Goal: Find specific page/section: Find specific page/section

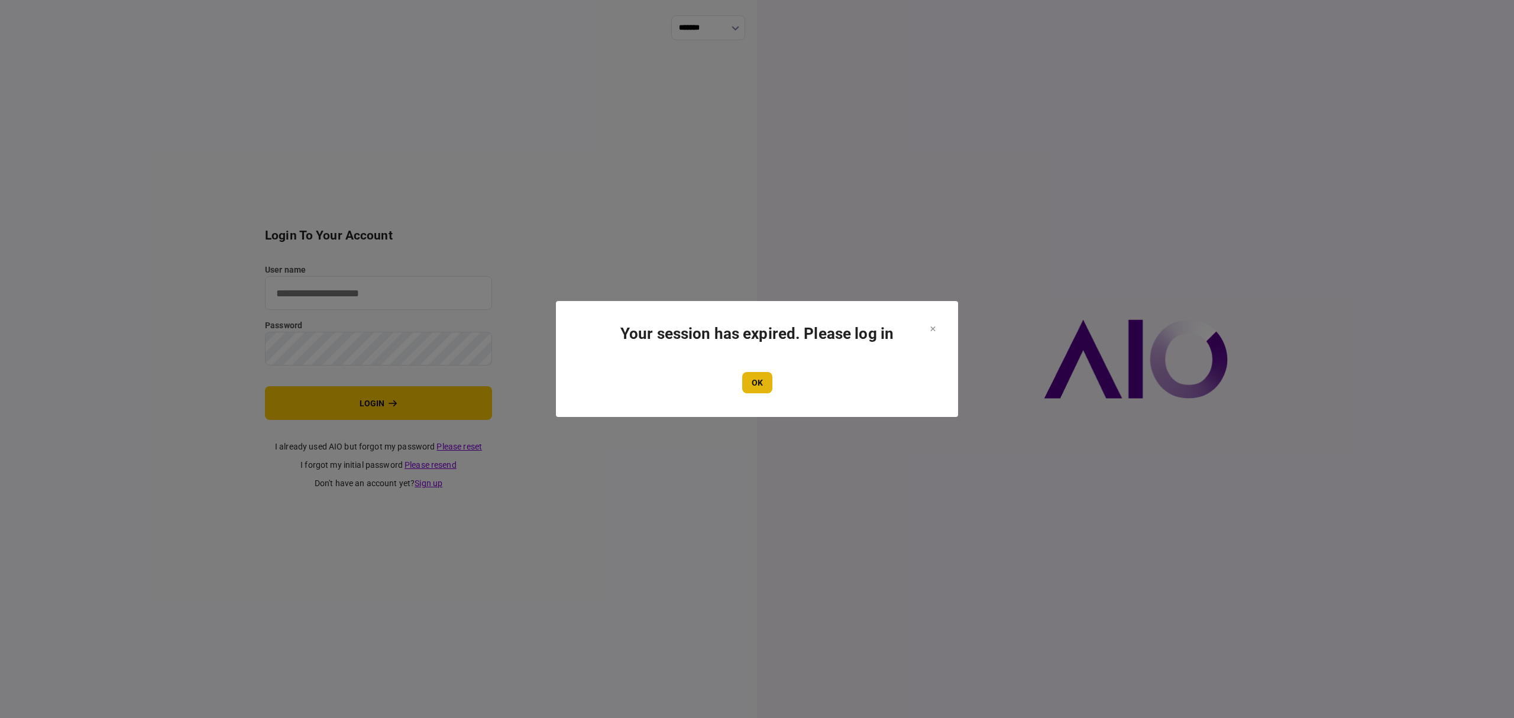
type input "*******"
click at [754, 381] on button "OK" at bounding box center [757, 382] width 30 height 21
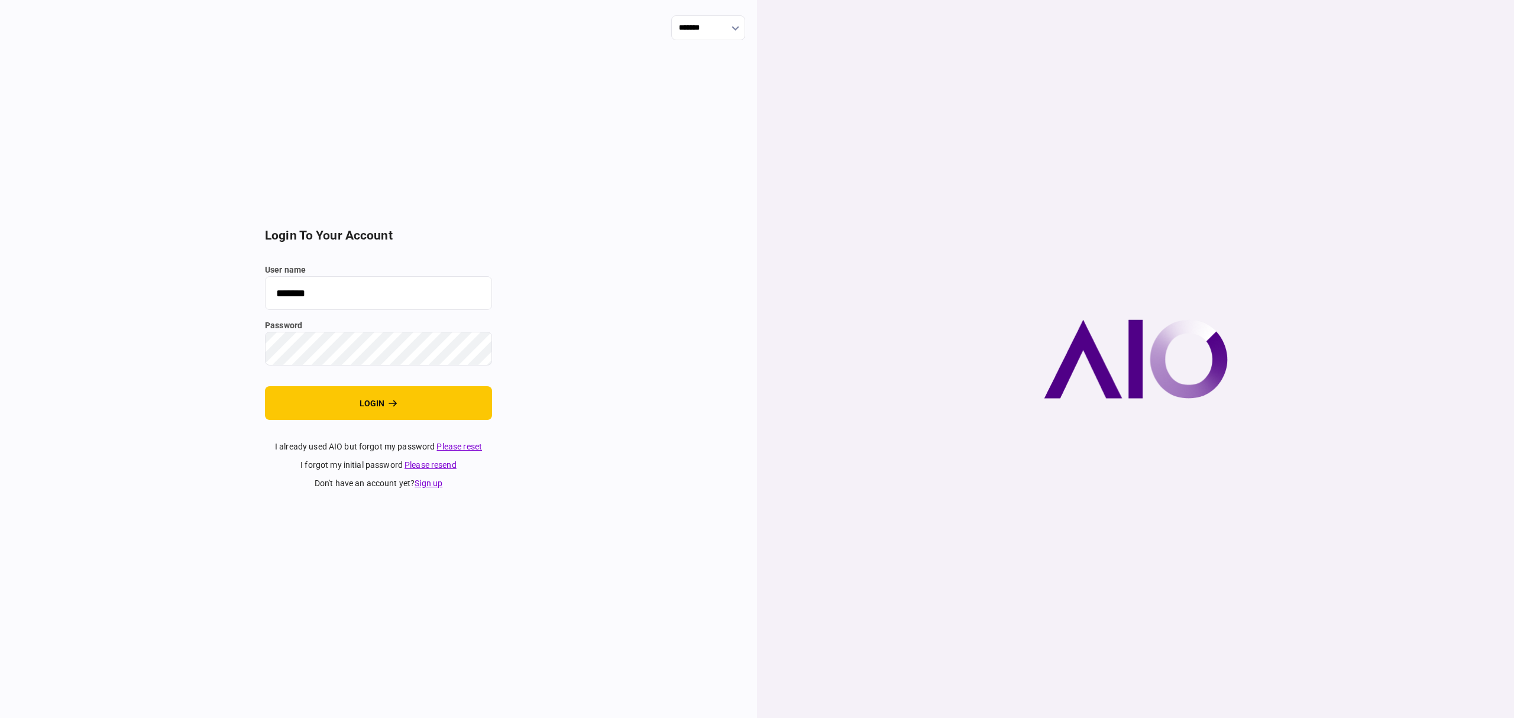
click at [370, 408] on button "login" at bounding box center [378, 403] width 227 height 34
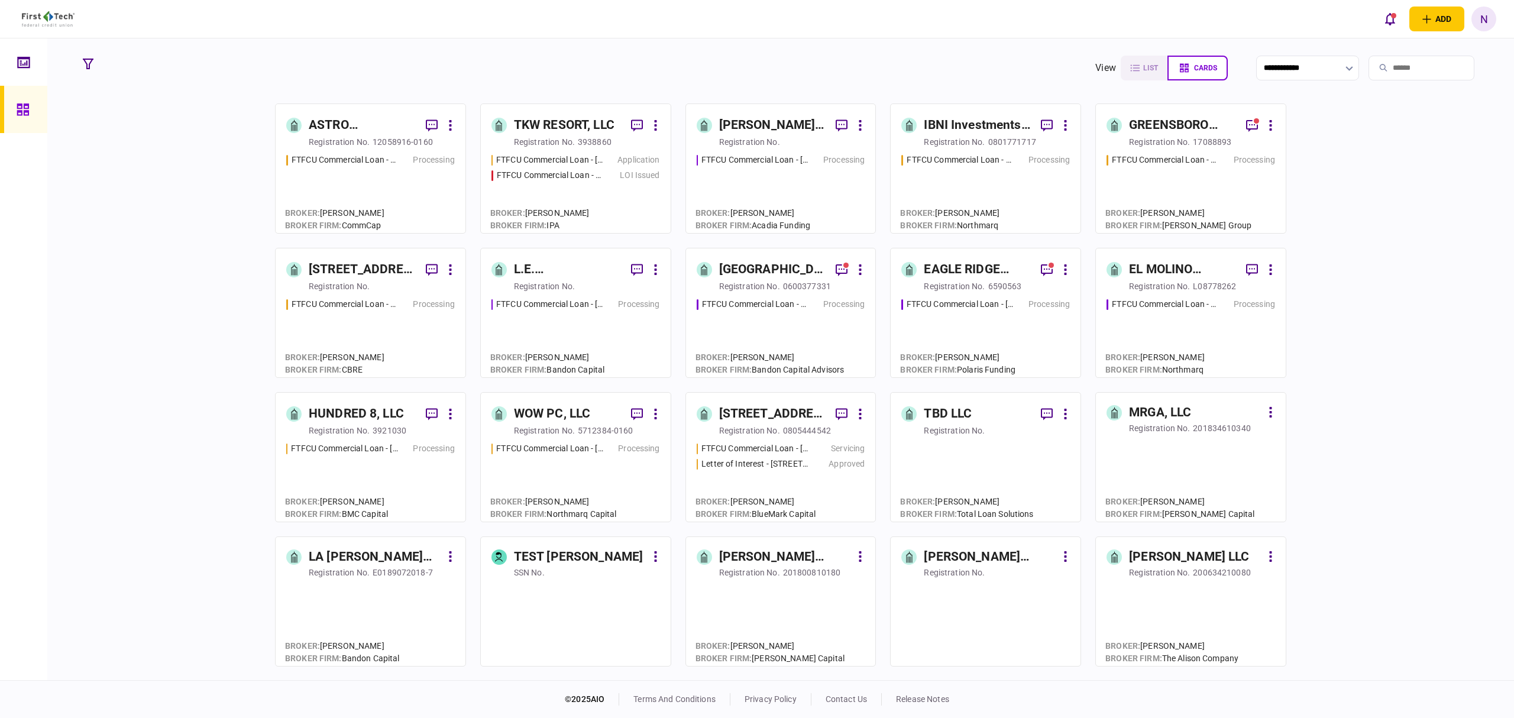
click at [594, 119] on div "TKW RESORT, LLC" at bounding box center [564, 125] width 101 height 19
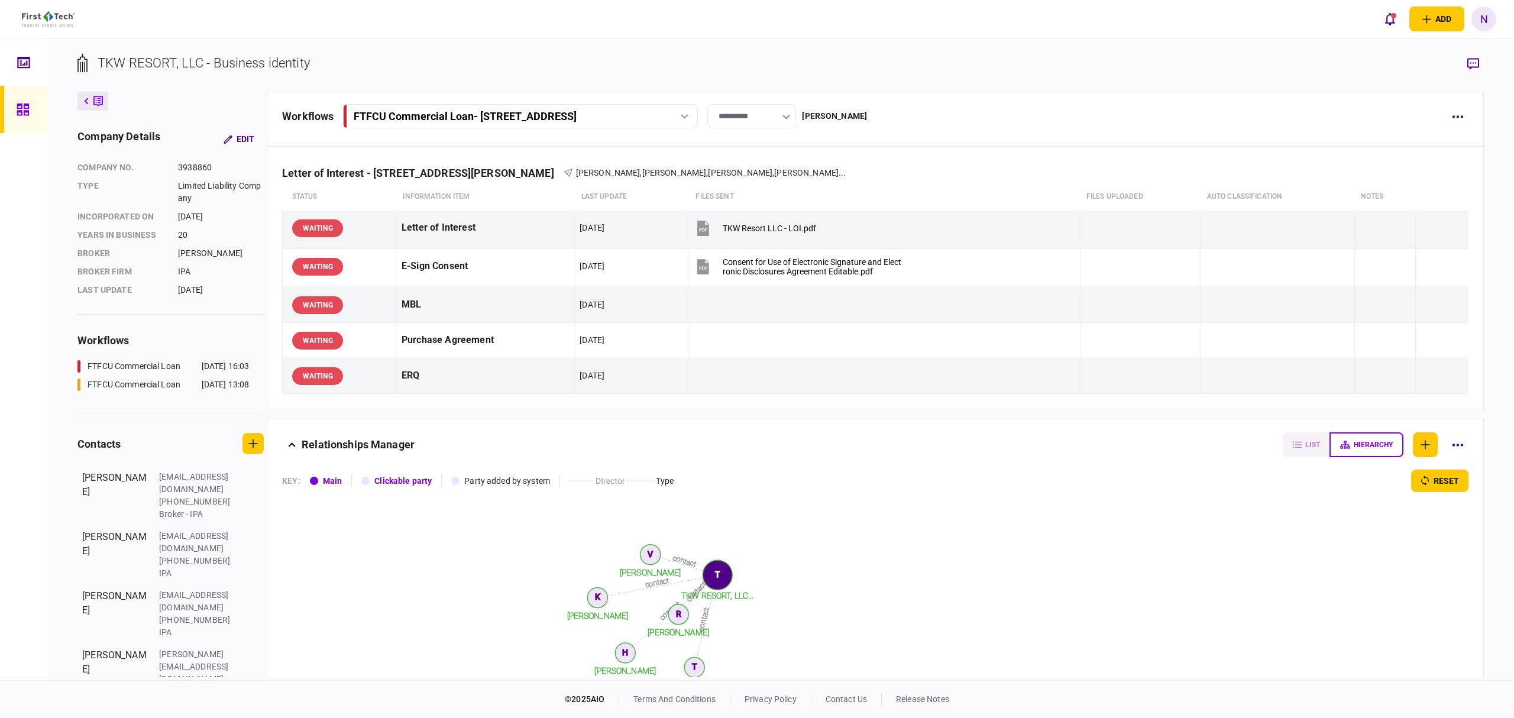
click at [651, 116] on div "FTFCU Commercial Loan - [STREET_ADDRESS]" at bounding box center [507, 116] width 306 height 12
click at [573, 161] on link "FTFCU Commercial Loan - [STREET_ADDRESS][PERSON_NAME] [DATE] 13:08" at bounding box center [523, 165] width 340 height 24
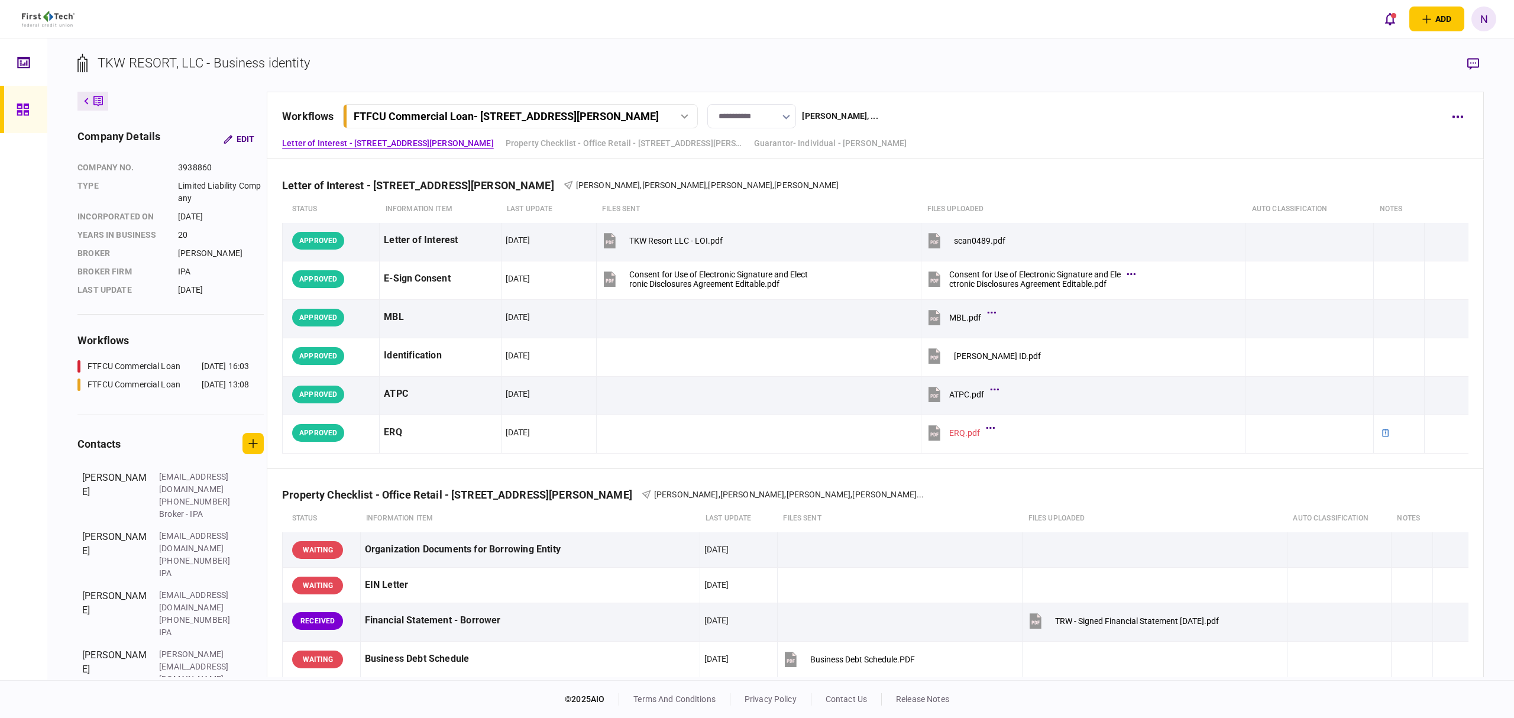
click at [15, 111] on link at bounding box center [23, 109] width 47 height 47
